Goal: Communication & Community: Answer question/provide support

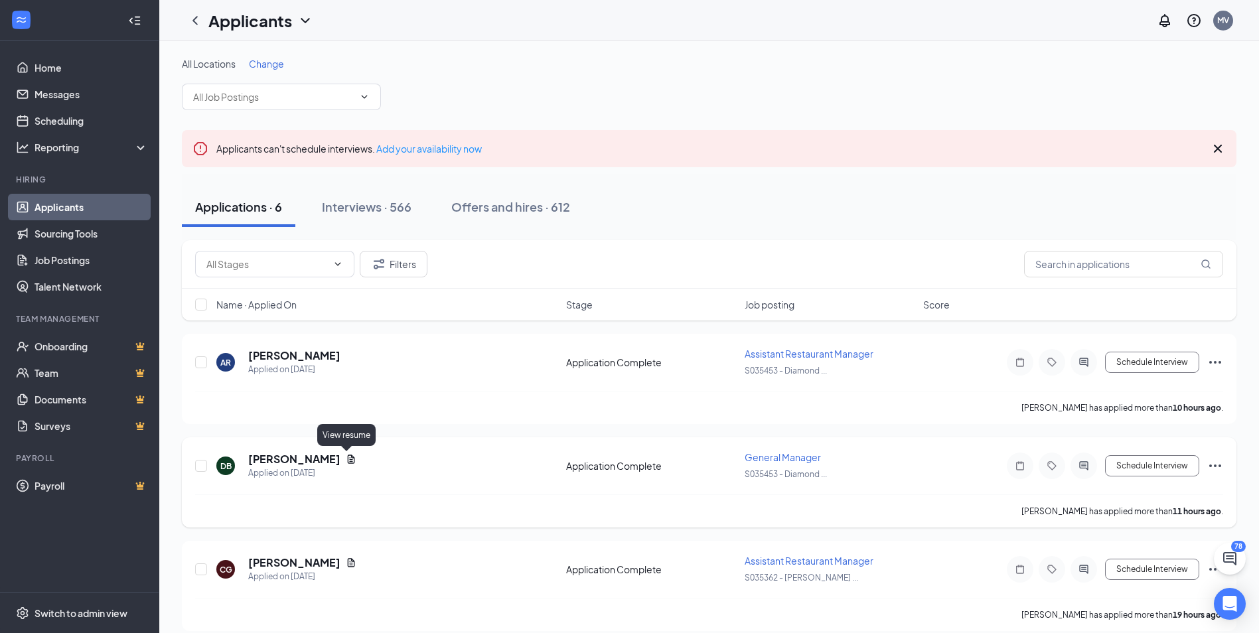
click at [350, 455] on icon "Document" at bounding box center [351, 459] width 11 height 11
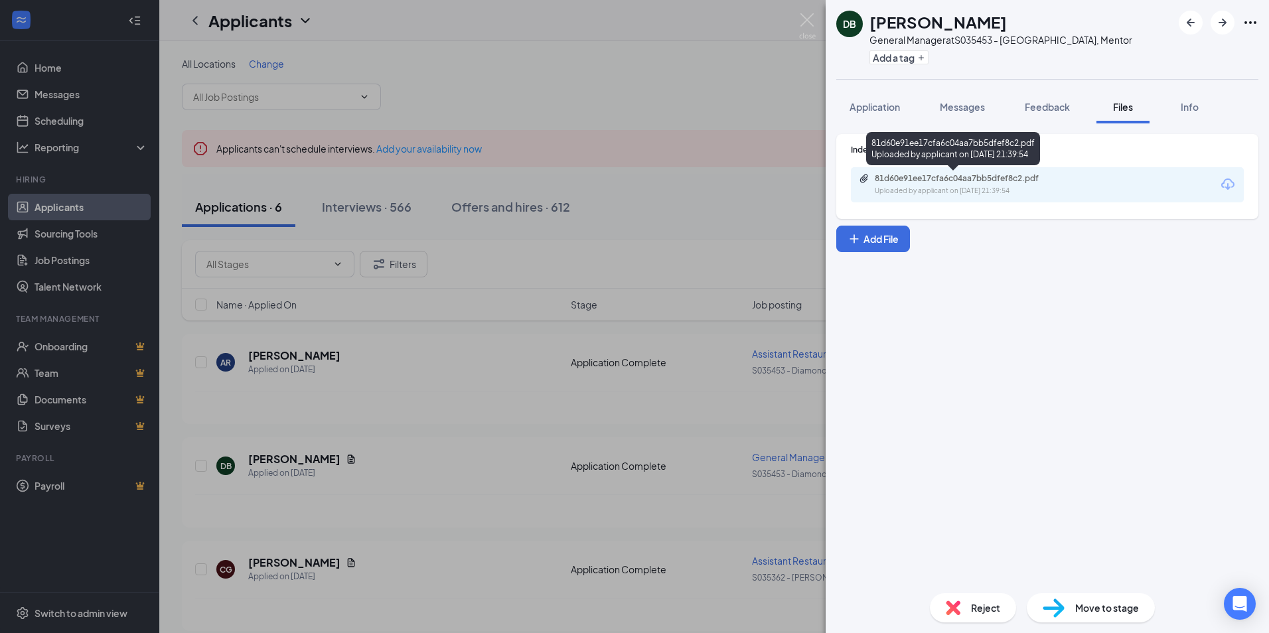
click at [952, 174] on div "81d60e91ee17cfa6c04aa7bb5dfef8c2.pdf" at bounding box center [968, 178] width 186 height 11
click at [798, 19] on div "[PERSON_NAME] General Manager at S035453 - [GEOGRAPHIC_DATA], Mentor Add a tag …" at bounding box center [634, 316] width 1269 height 633
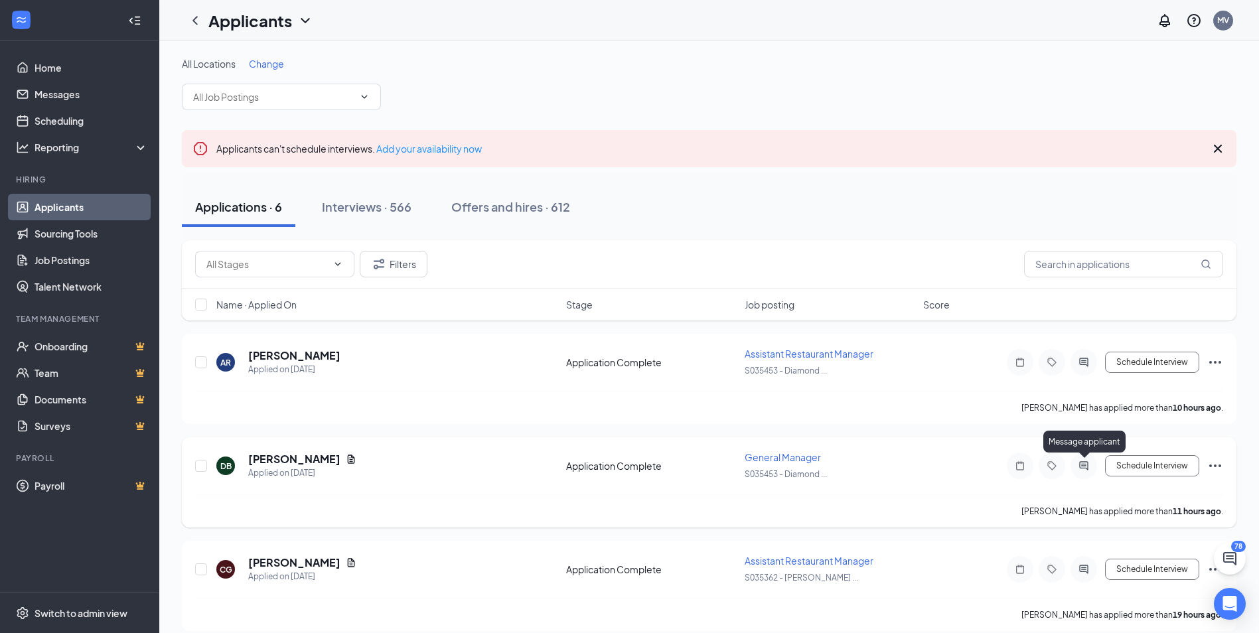
click at [1085, 469] on icon "ActiveChat" at bounding box center [1083, 465] width 9 height 9
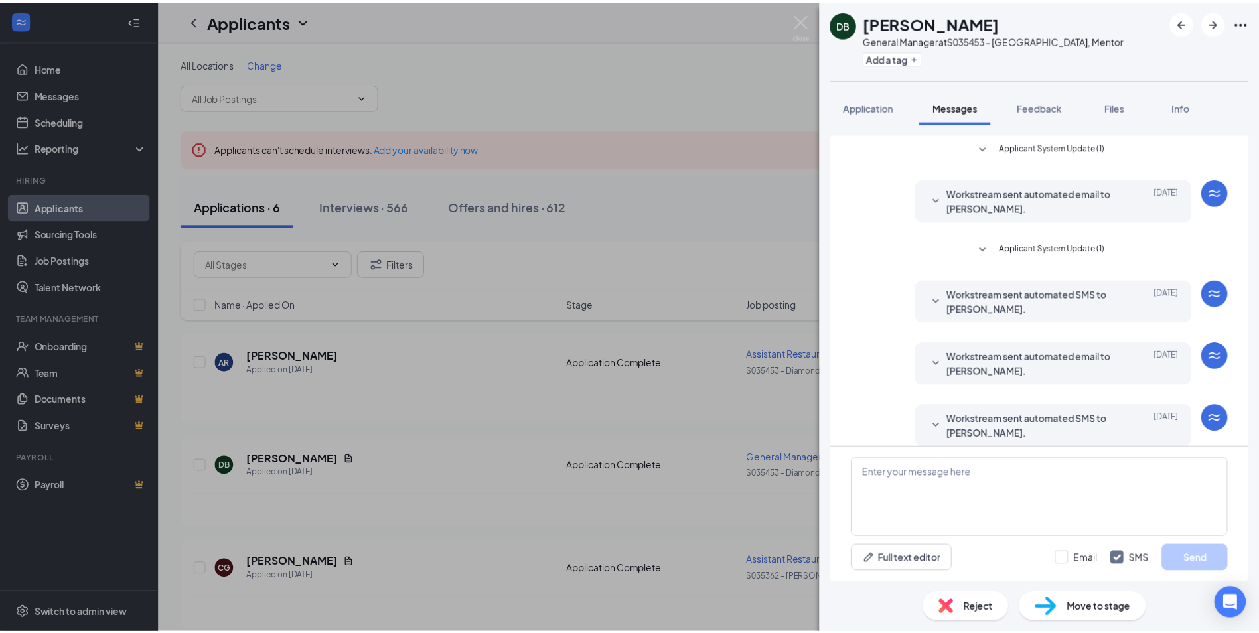
scroll to position [52, 0]
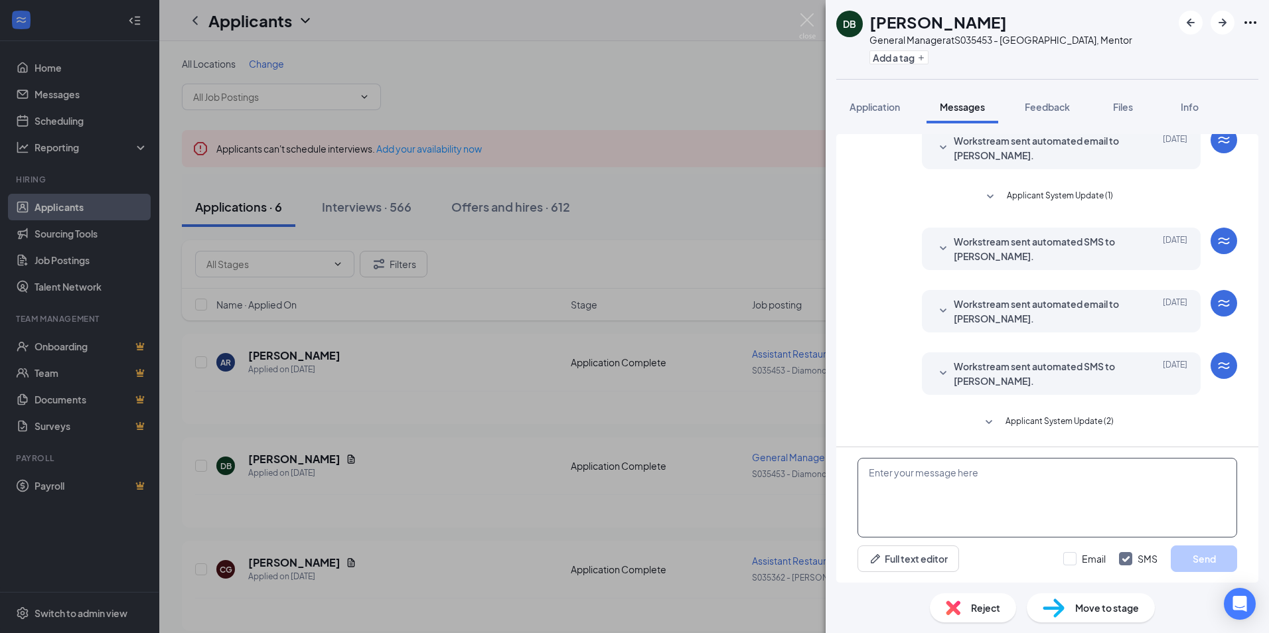
click at [991, 516] on textarea at bounding box center [1047, 498] width 380 height 80
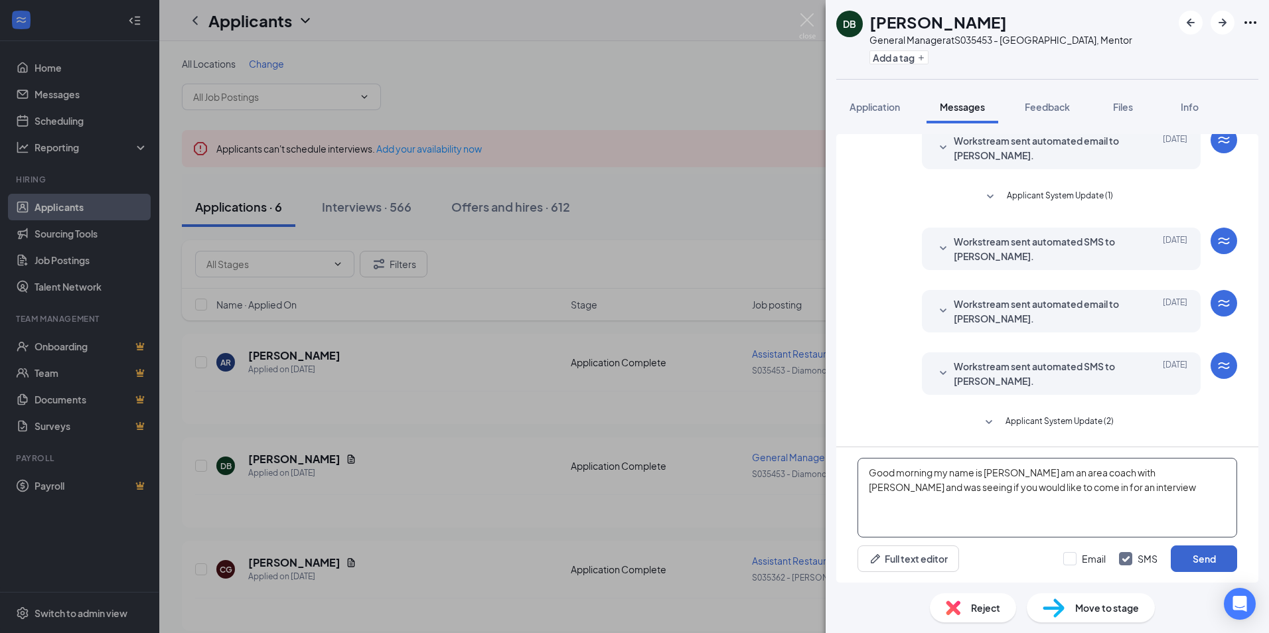
type textarea "Good morning my name is [PERSON_NAME] am an area coach with [PERSON_NAME] and w…"
click at [1201, 555] on button "Send" at bounding box center [1204, 558] width 66 height 27
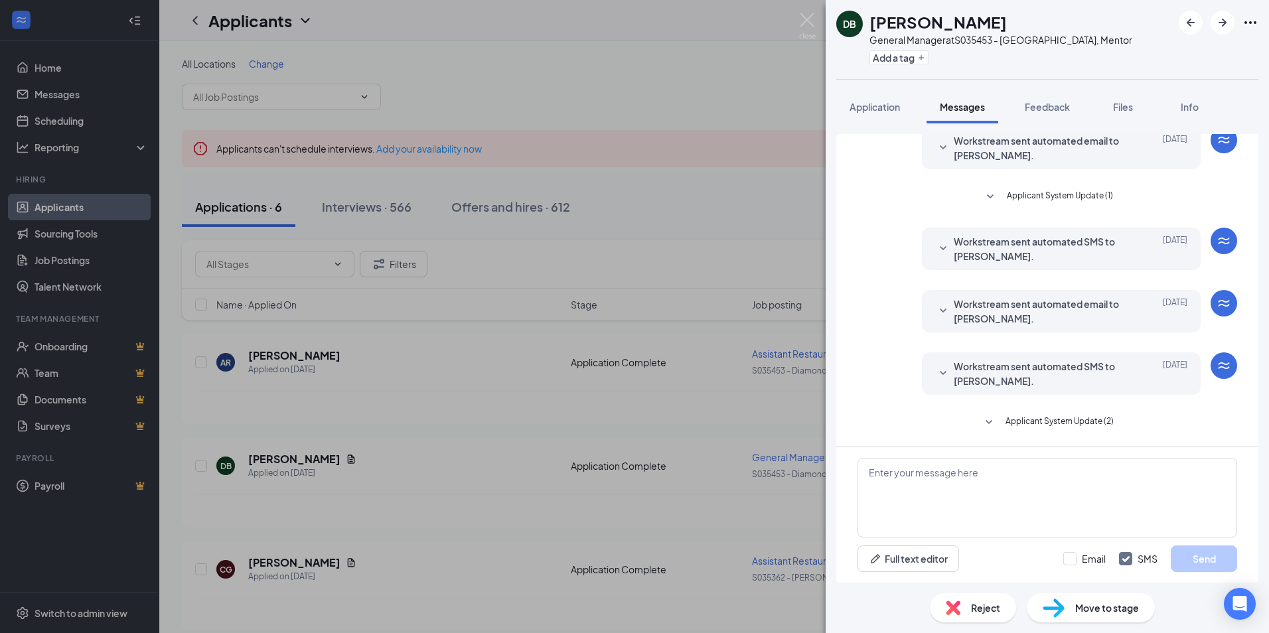
click at [768, 238] on div "[PERSON_NAME] General Manager at S035453 - [GEOGRAPHIC_DATA], Mentor Add a tag …" at bounding box center [634, 316] width 1269 height 633
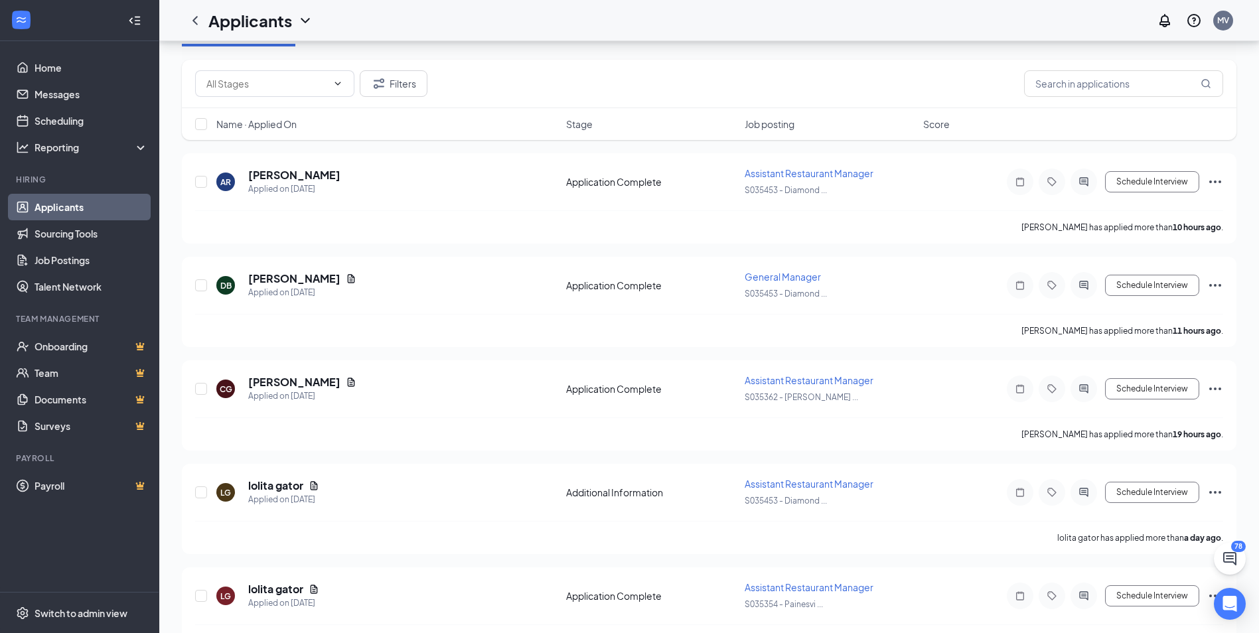
scroll to position [199, 0]
